Goal: Transaction & Acquisition: Book appointment/travel/reservation

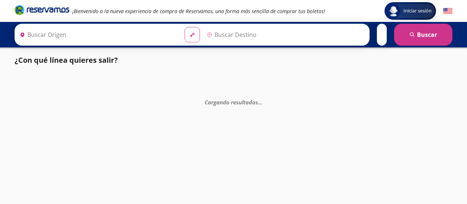
type input "[GEOGRAPHIC_DATA], [GEOGRAPHIC_DATA]"
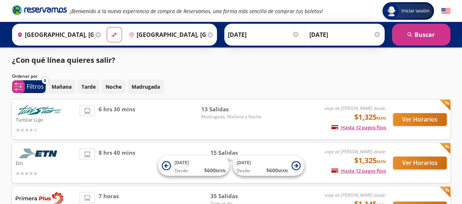
scroll to position [0, 0]
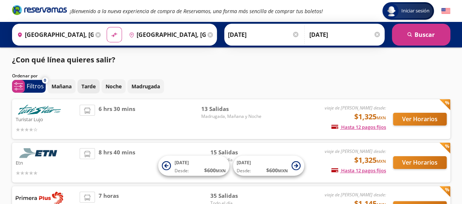
click at [93, 86] on p "Tarde" at bounding box center [88, 87] width 14 height 8
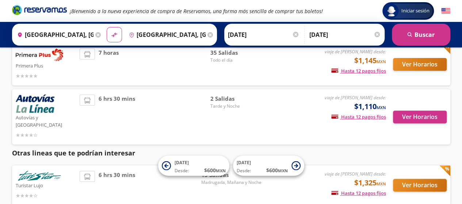
scroll to position [101, 0]
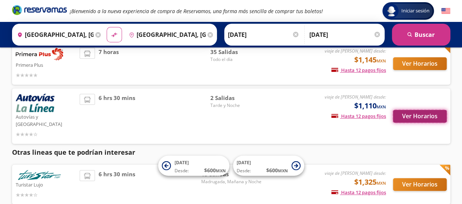
click at [408, 111] on button "Ver Horarios" at bounding box center [420, 116] width 54 height 13
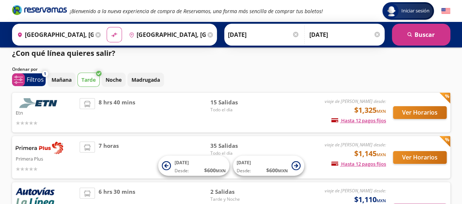
scroll to position [7, 0]
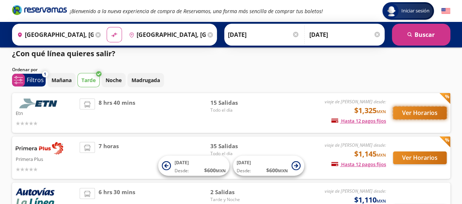
click at [428, 115] on button "Ver Horarios" at bounding box center [420, 113] width 54 height 13
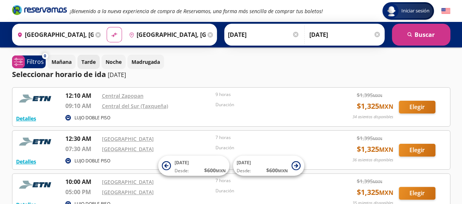
click at [92, 59] on p "Tarde" at bounding box center [88, 62] width 14 height 8
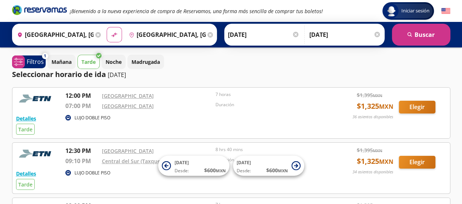
click at [87, 59] on p "Tarde" at bounding box center [88, 62] width 14 height 8
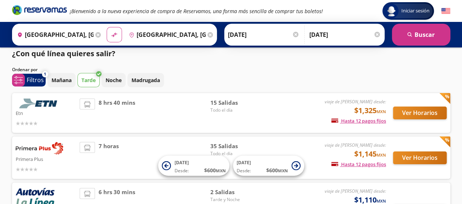
scroll to position [66, 0]
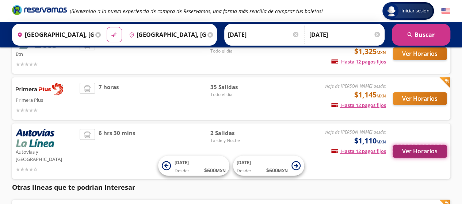
click at [408, 150] on button "Ver Horarios" at bounding box center [420, 151] width 54 height 13
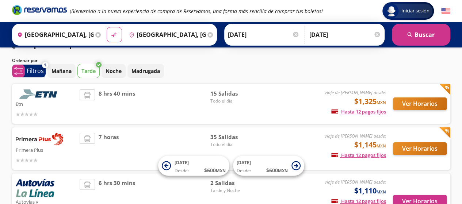
scroll to position [66, 0]
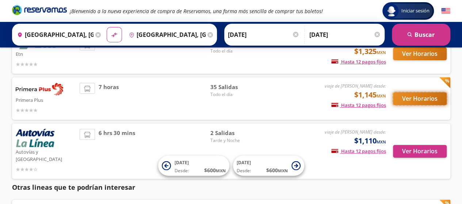
click at [423, 97] on button "Ver Horarios" at bounding box center [420, 98] width 54 height 13
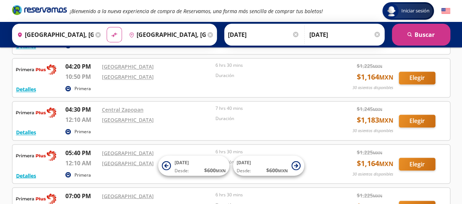
scroll to position [546, 0]
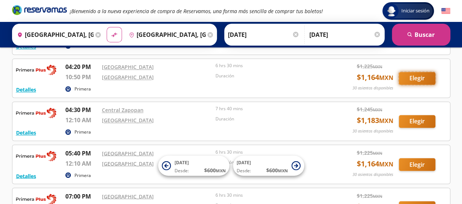
click at [418, 73] on button "Elegir" at bounding box center [417, 78] width 37 height 13
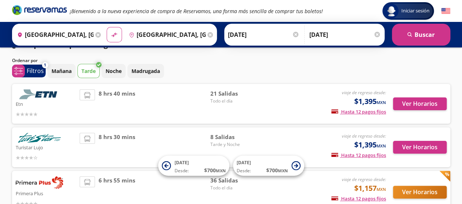
scroll to position [16, 0]
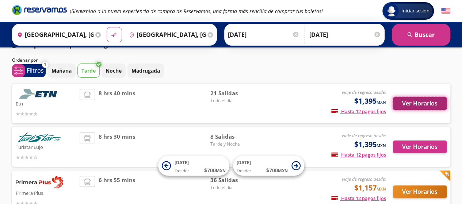
click at [410, 103] on button "Ver Horarios" at bounding box center [420, 103] width 54 height 13
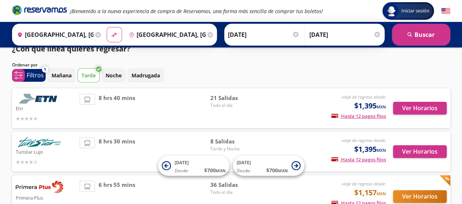
scroll to position [11, 0]
click at [89, 73] on p "Tarde" at bounding box center [88, 76] width 14 height 8
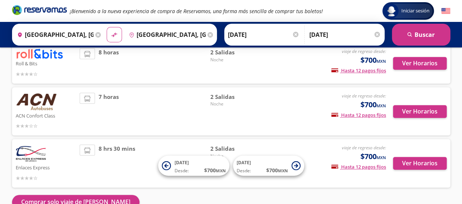
scroll to position [283, 0]
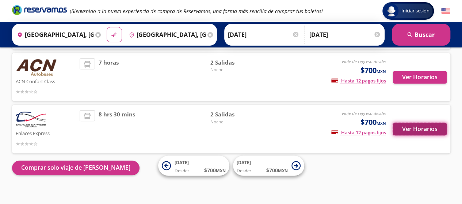
click at [422, 123] on button "Ver Horarios" at bounding box center [420, 129] width 54 height 13
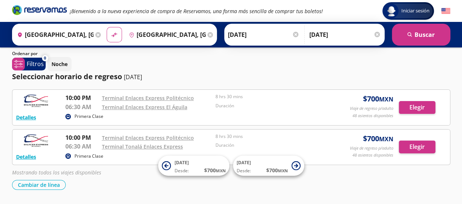
scroll to position [43, 0]
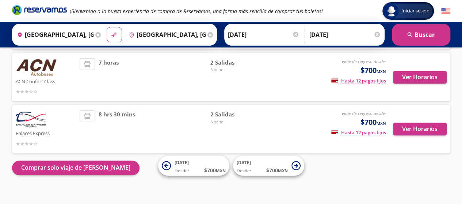
scroll to position [259, 0]
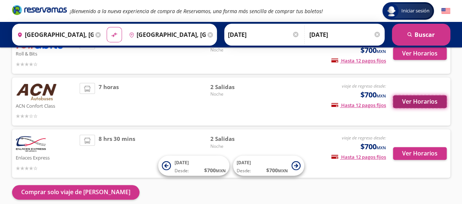
click at [419, 95] on button "Ver Horarios" at bounding box center [420, 101] width 54 height 13
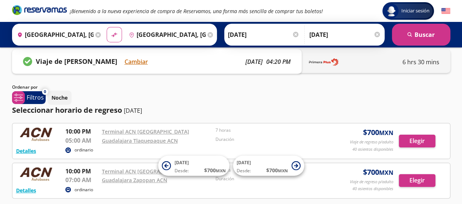
scroll to position [9, 0]
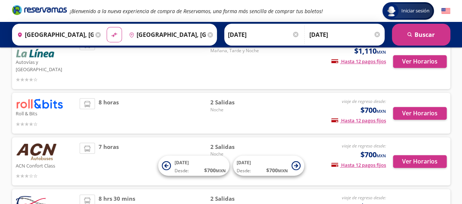
scroll to position [198, 0]
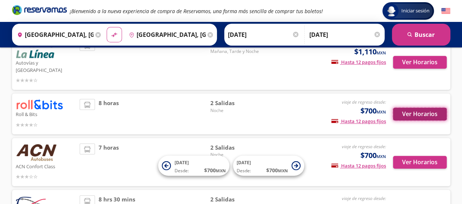
click at [415, 108] on button "Ver Horarios" at bounding box center [420, 114] width 54 height 13
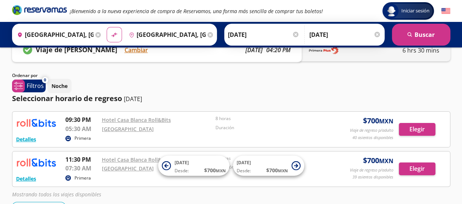
scroll to position [20, 0]
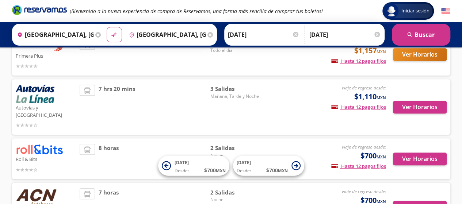
scroll to position [153, 0]
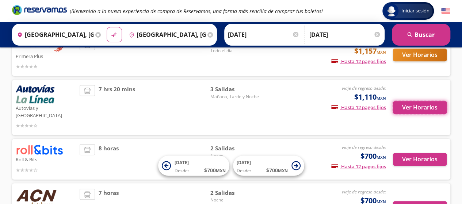
click at [415, 106] on button "Ver Horarios" at bounding box center [420, 107] width 54 height 13
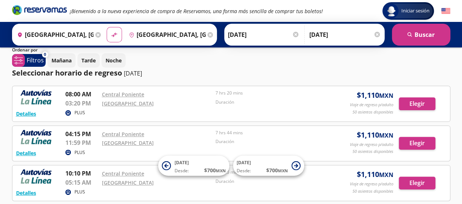
scroll to position [35, 0]
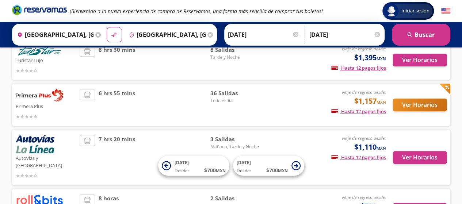
scroll to position [97, 0]
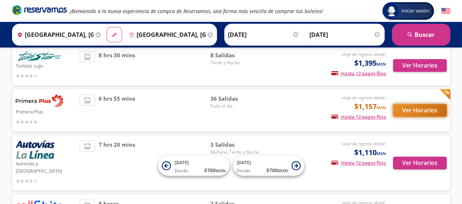
click at [415, 106] on button "Ver Horarios" at bounding box center [420, 110] width 54 height 13
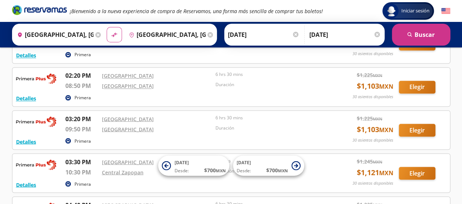
scroll to position [604, 0]
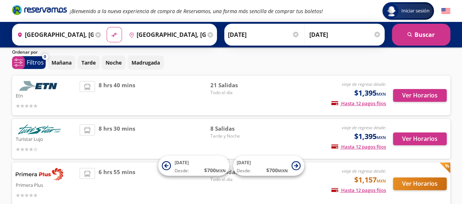
scroll to position [24, 0]
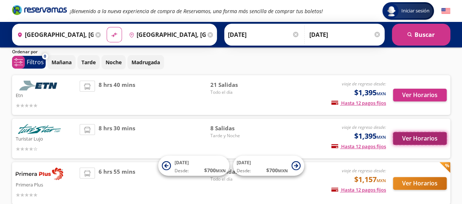
click at [421, 139] on button "Ver Horarios" at bounding box center [420, 138] width 54 height 13
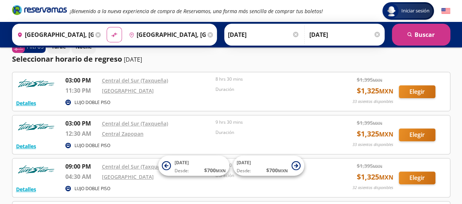
scroll to position [64, 0]
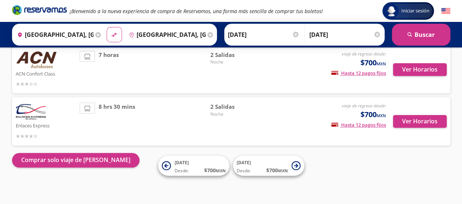
scroll to position [24, 0]
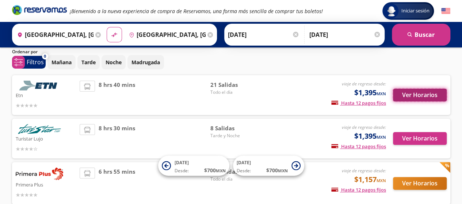
click at [414, 97] on button "Ver Horarios" at bounding box center [420, 95] width 54 height 13
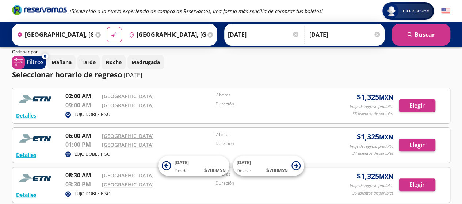
scroll to position [53, 0]
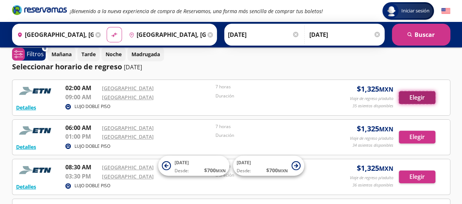
click at [415, 95] on button "Elegir" at bounding box center [417, 97] width 37 height 13
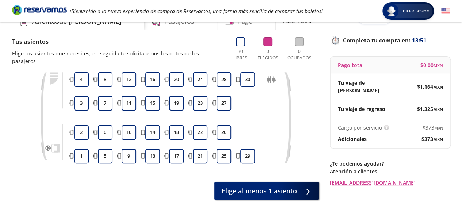
scroll to position [17, 0]
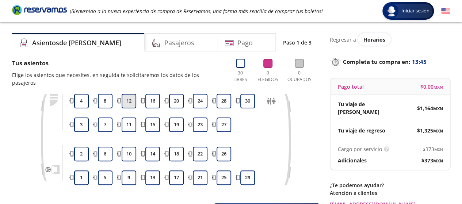
click at [126, 94] on button "12" at bounding box center [129, 101] width 15 height 15
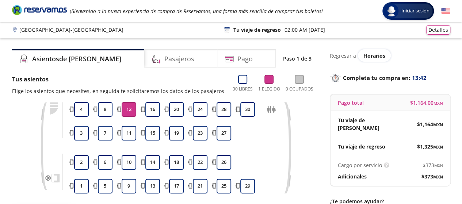
scroll to position [0, 0]
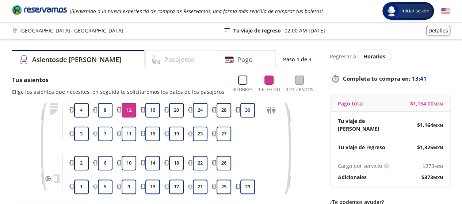
click at [149, 65] on div "Pasajeros" at bounding box center [180, 59] width 73 height 18
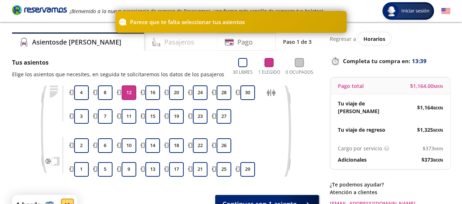
scroll to position [19, 0]
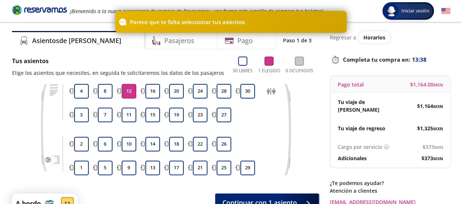
click at [127, 90] on button "12" at bounding box center [129, 91] width 15 height 15
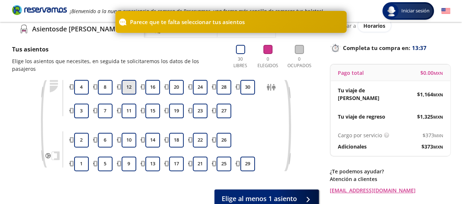
scroll to position [30, 0]
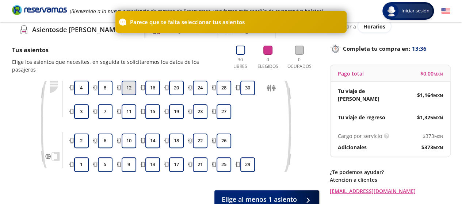
click at [126, 85] on button "12" at bounding box center [129, 88] width 15 height 15
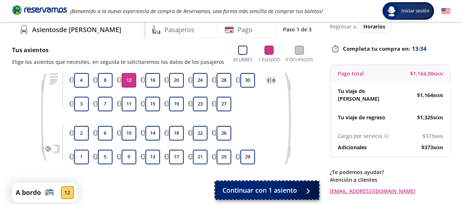
click at [264, 192] on span "Continuar con 1 asiento" at bounding box center [259, 190] width 74 height 10
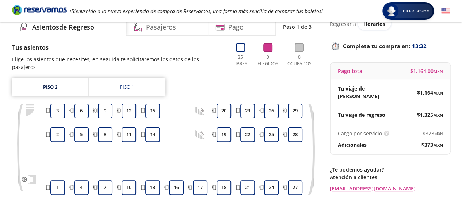
scroll to position [44, 0]
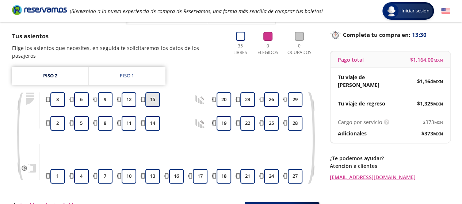
click at [152, 95] on button "15" at bounding box center [152, 99] width 15 height 15
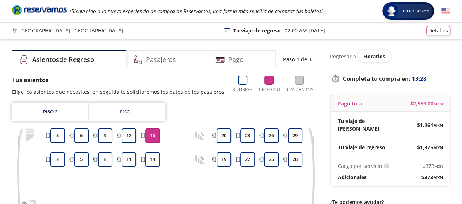
scroll to position [112, 0]
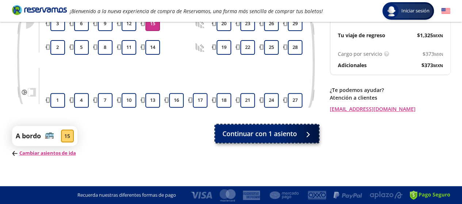
click at [258, 135] on span "Continuar con 1 asiento" at bounding box center [259, 134] width 74 height 10
